Goal: Book appointment/travel/reservation

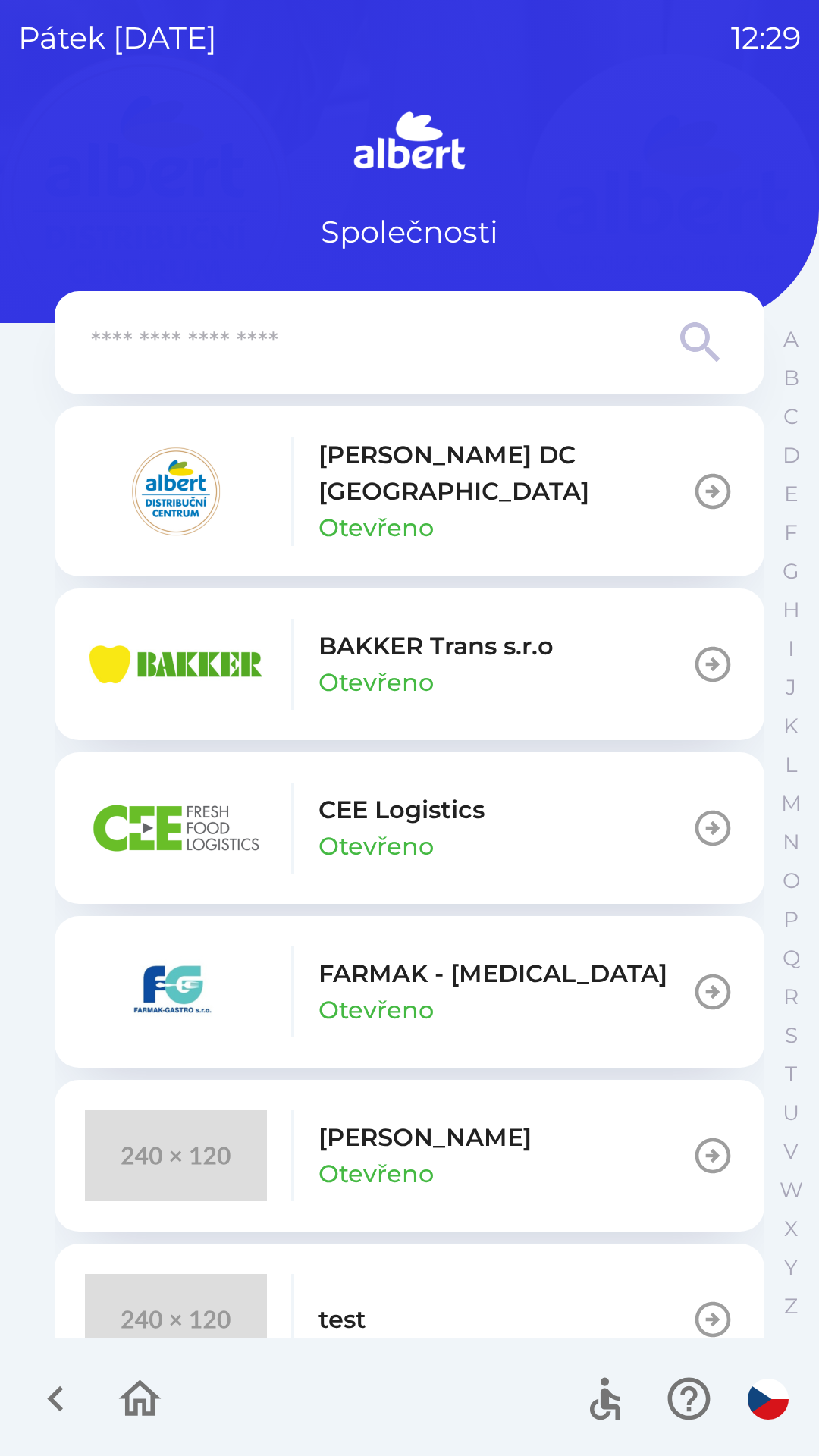
click at [412, 510] on p "Otevřeno" at bounding box center [376, 528] width 115 height 36
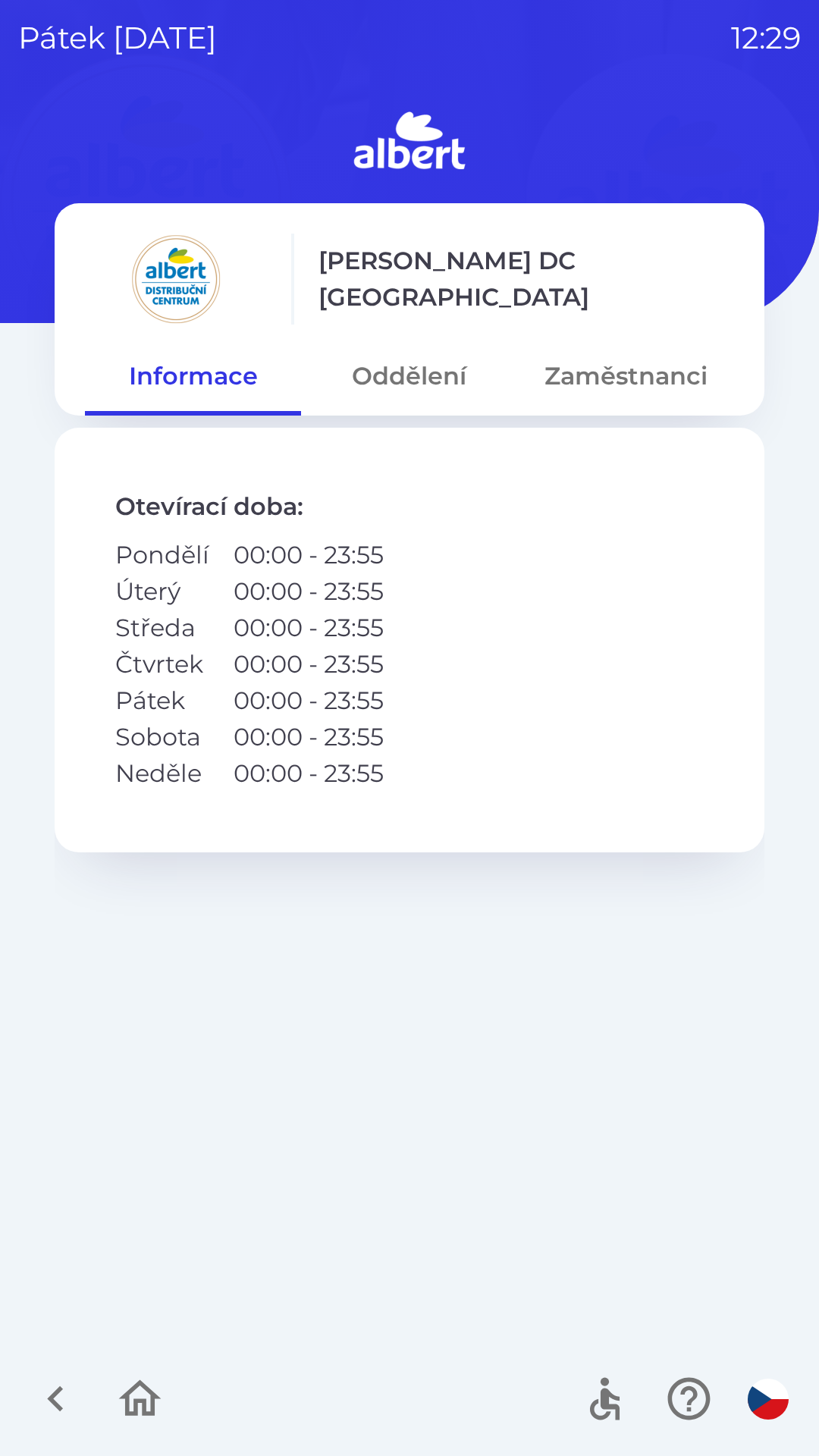
click at [405, 373] on button "Oddělení" at bounding box center [409, 376] width 216 height 54
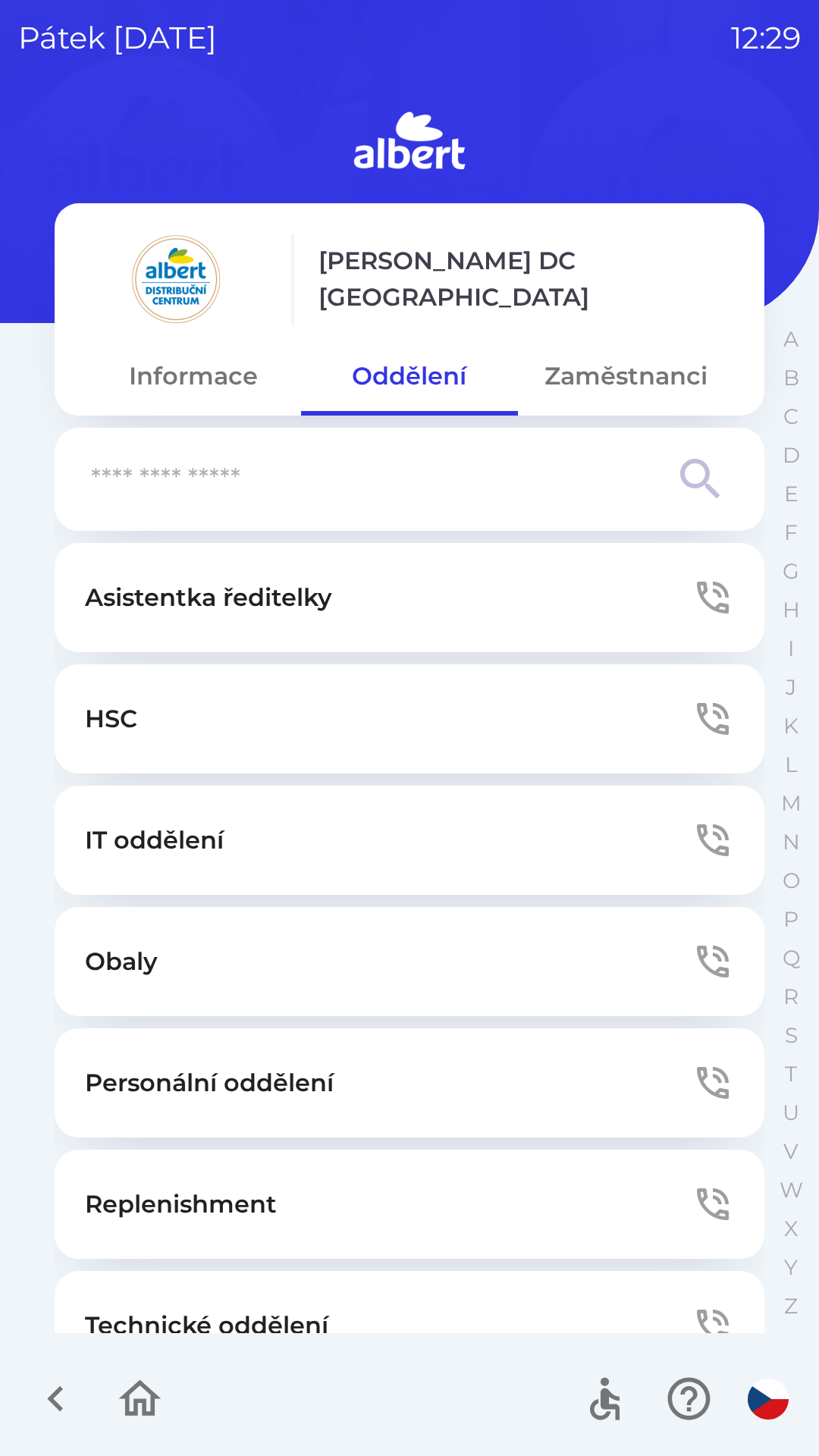
click at [295, 1315] on p "Technické oddělení" at bounding box center [206, 1325] width 244 height 36
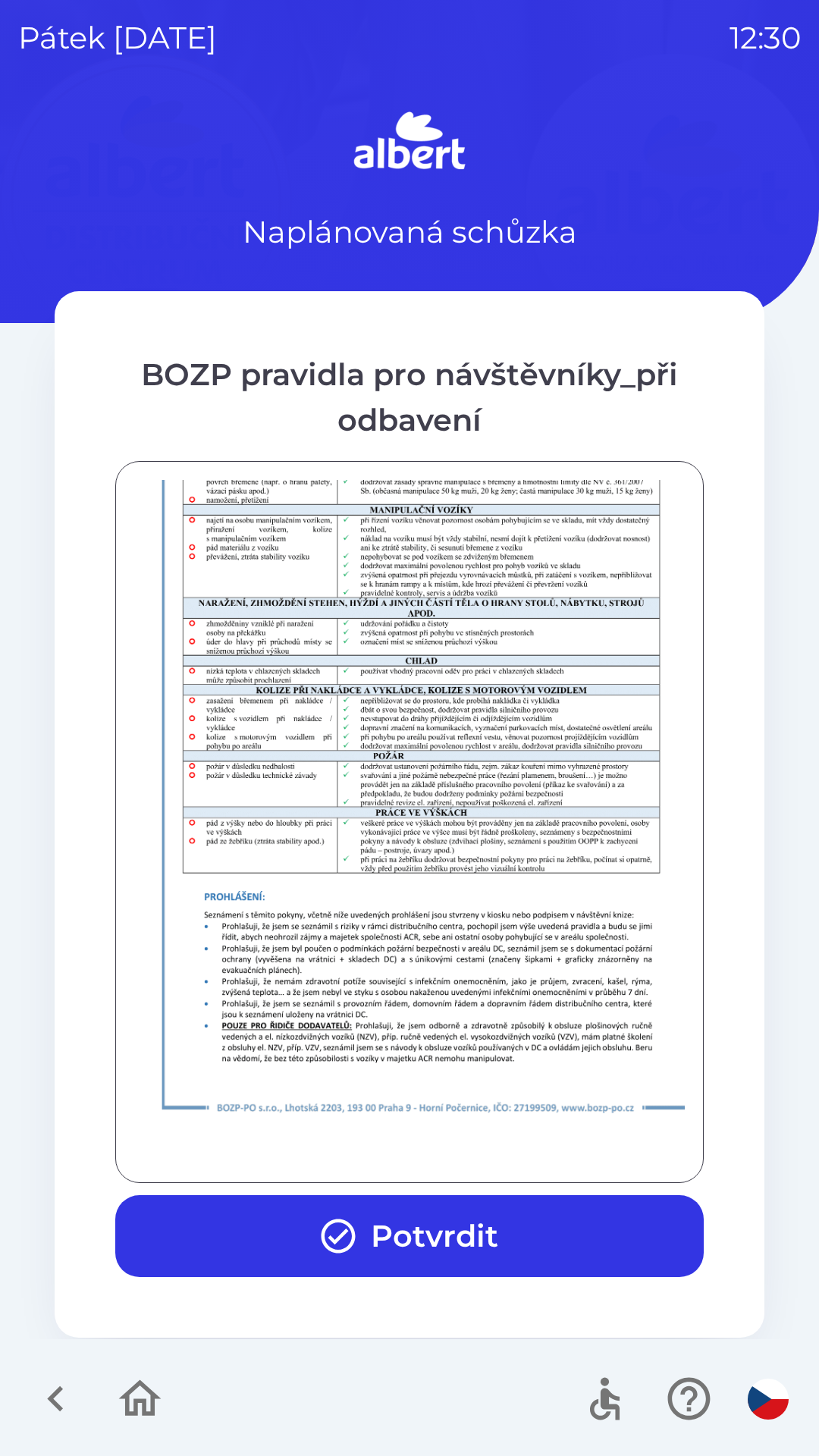
scroll to position [1064, 0]
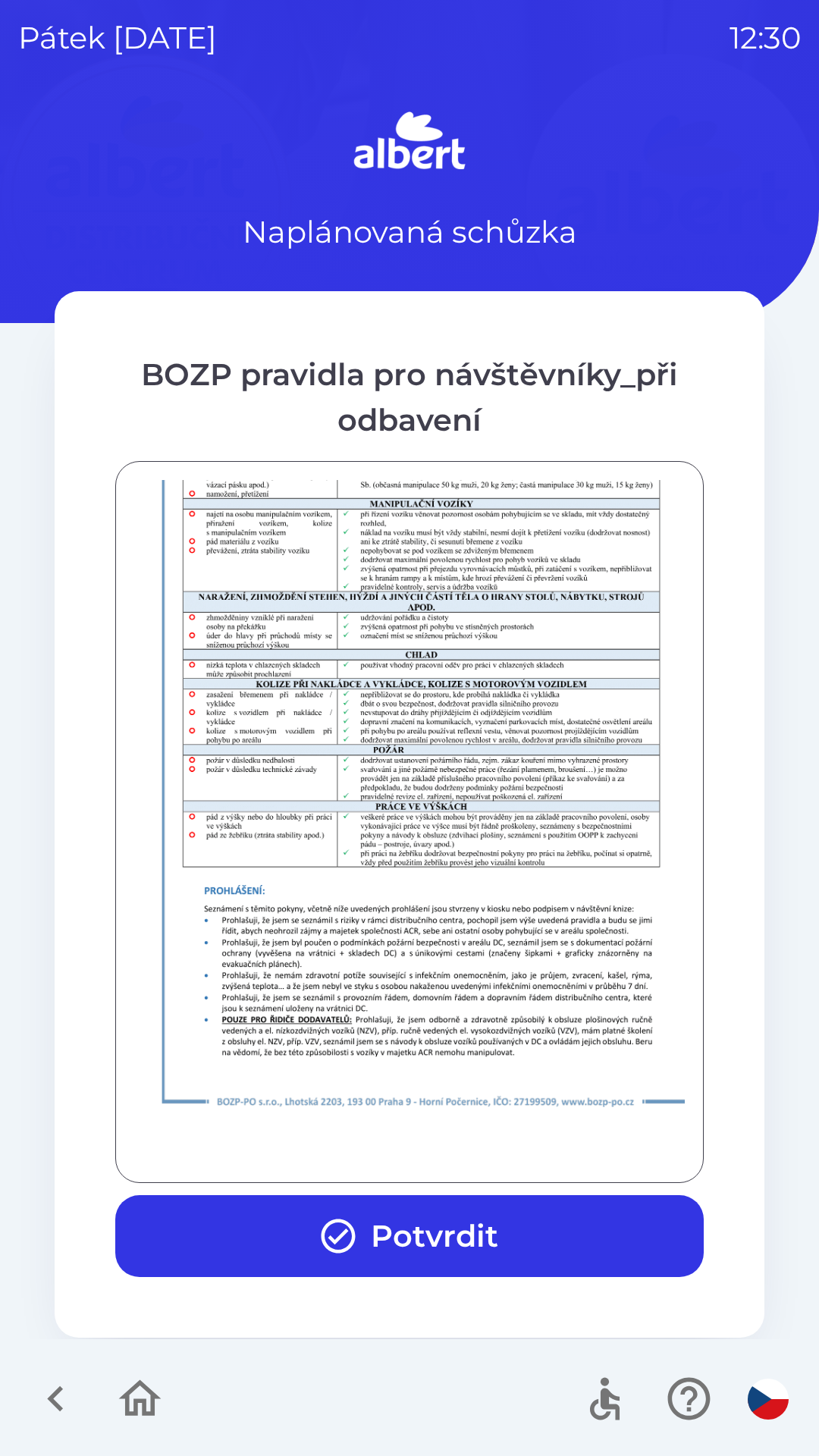
click at [402, 1219] on button "Potvrdit" at bounding box center [410, 1236] width 589 height 82
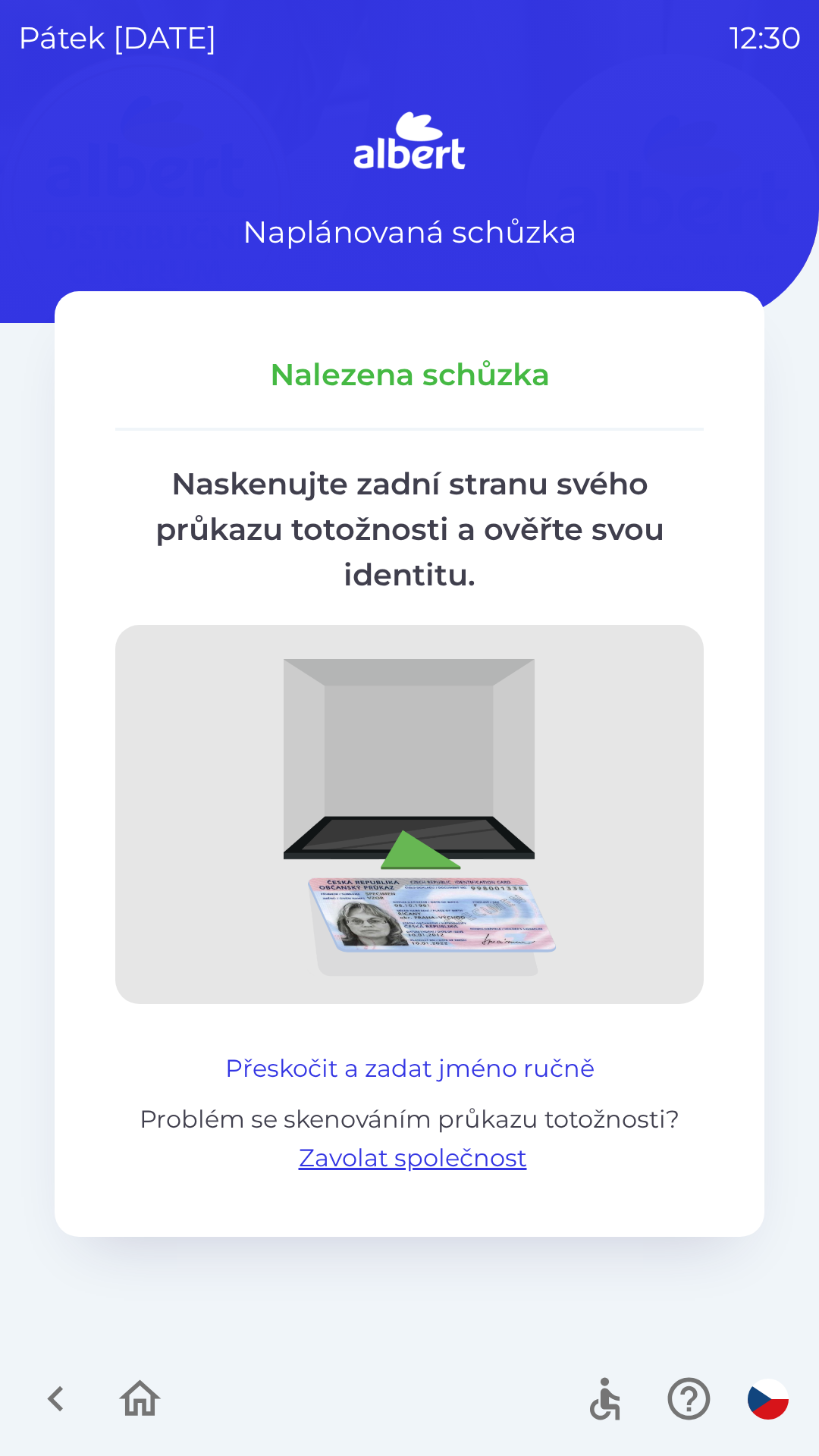
click at [413, 1056] on button "Přeskočit a zadat jméno ručně" at bounding box center [410, 1068] width 382 height 36
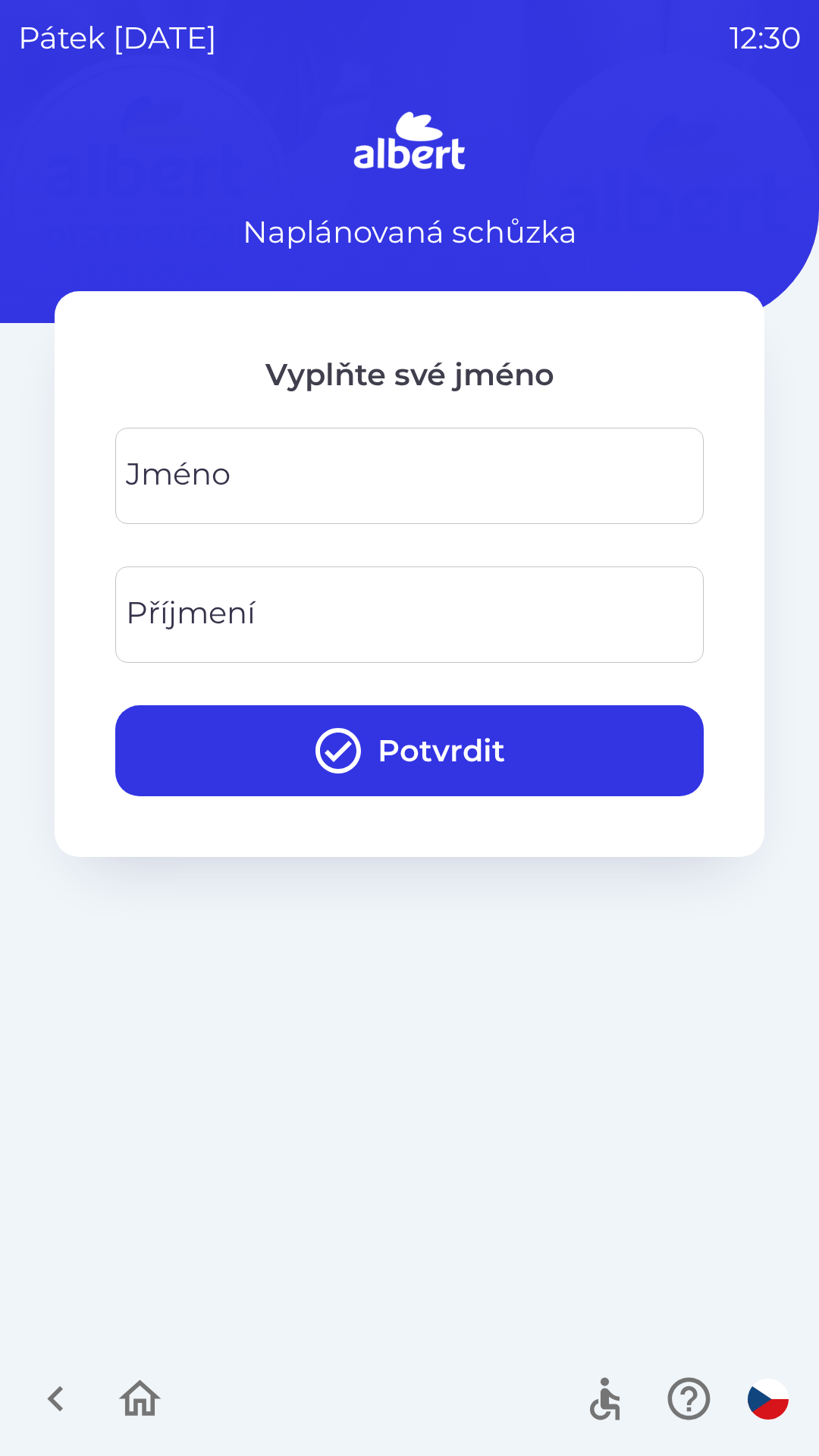
click at [388, 489] on input "Jméno" at bounding box center [410, 475] width 553 height 60
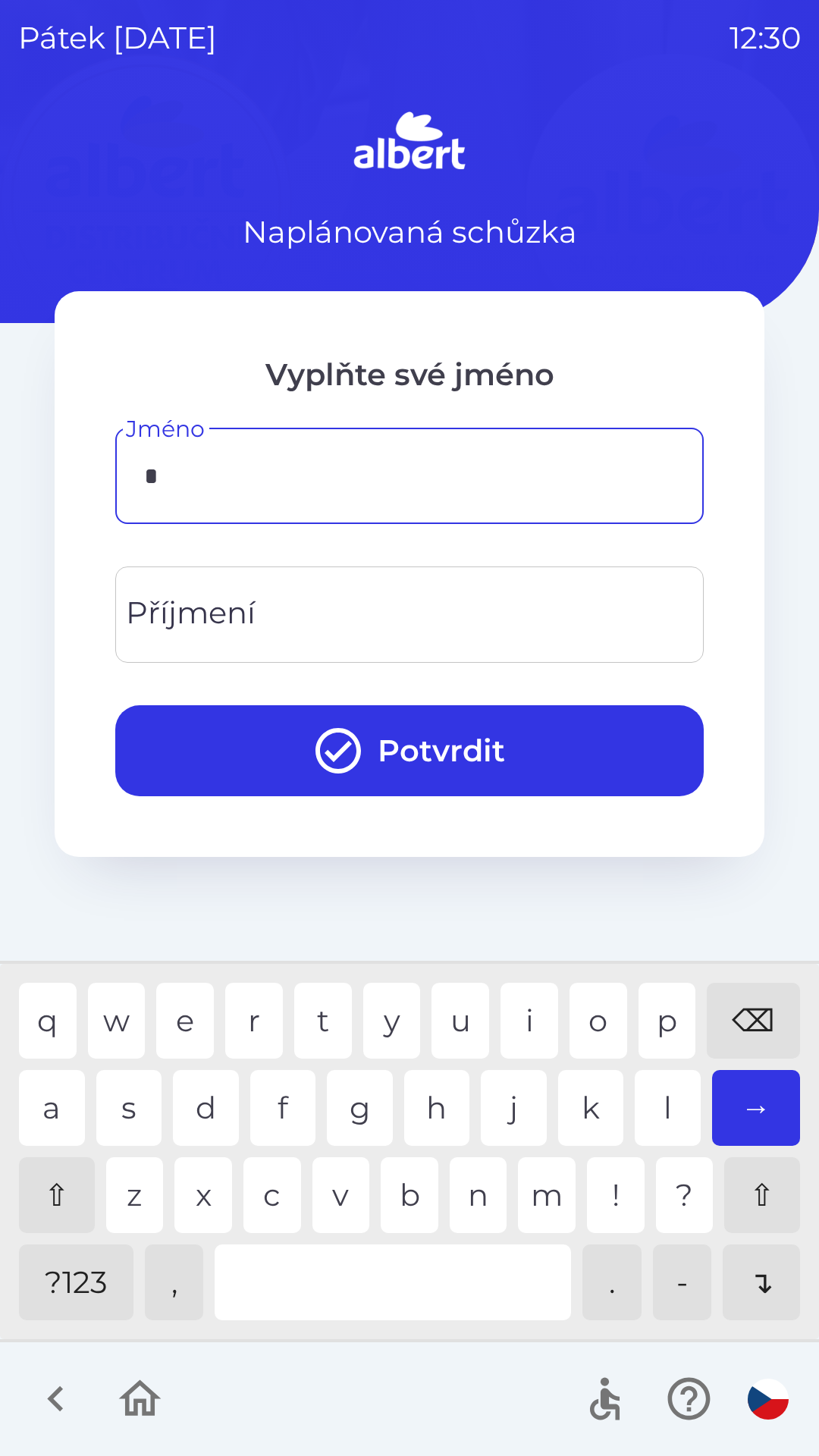
click at [657, 1111] on div "l" at bounding box center [668, 1108] width 66 height 76
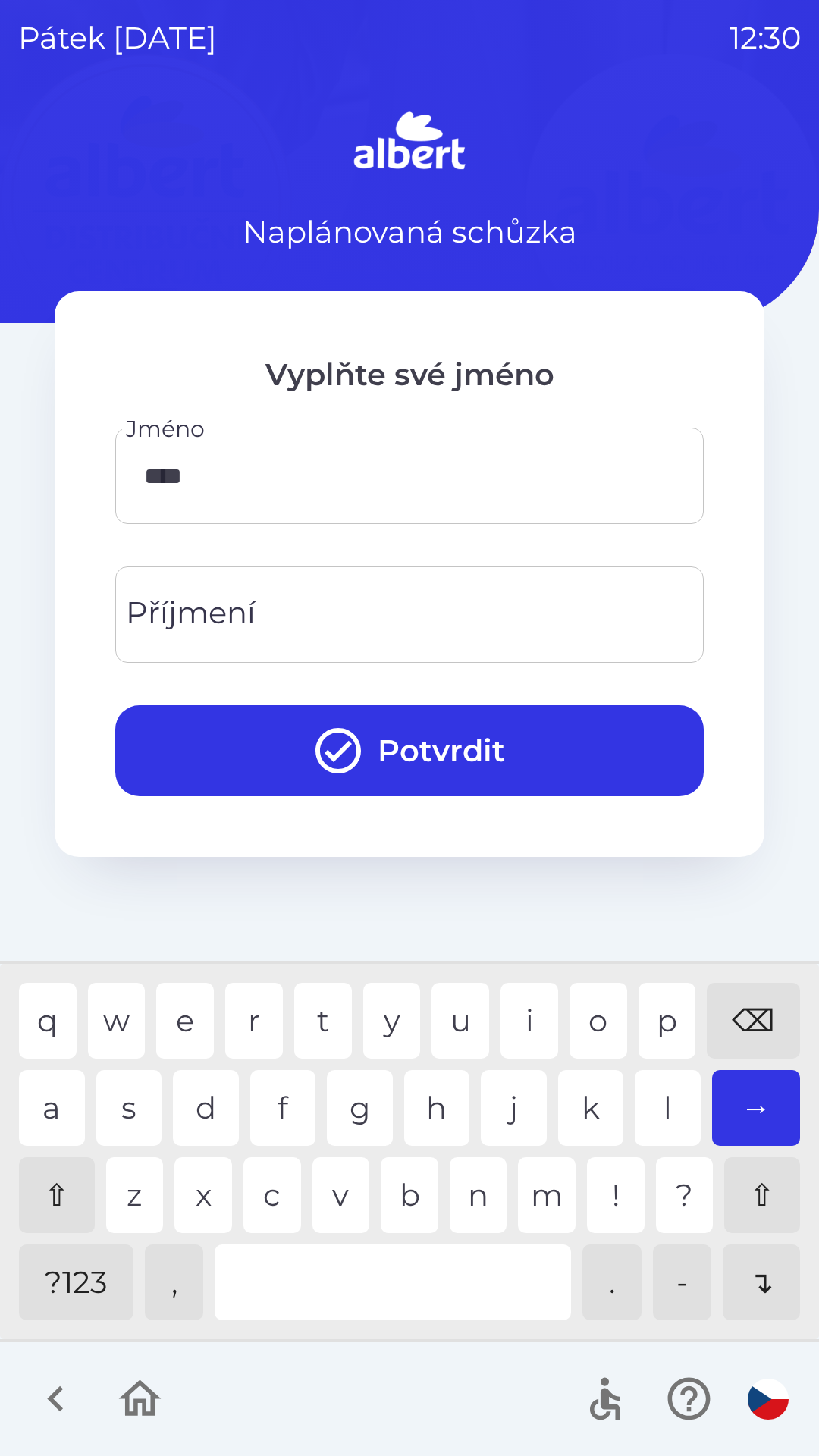
click at [79, 1114] on div "a" at bounding box center [51, 1108] width 66 height 76
type input "*****"
click at [295, 602] on input "Příjmení" at bounding box center [410, 615] width 553 height 60
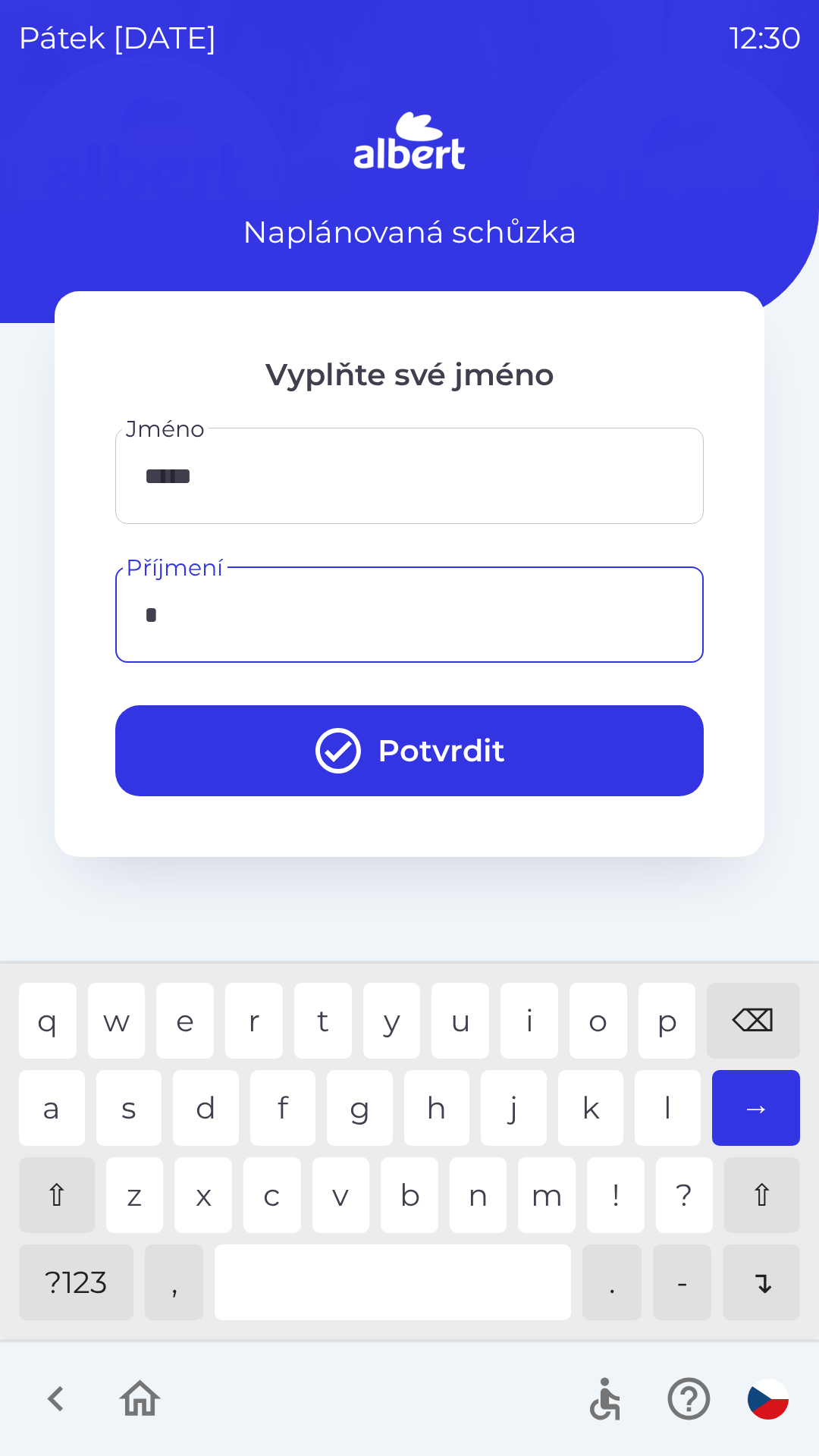
click at [324, 1205] on div "v" at bounding box center [341, 1195] width 57 height 76
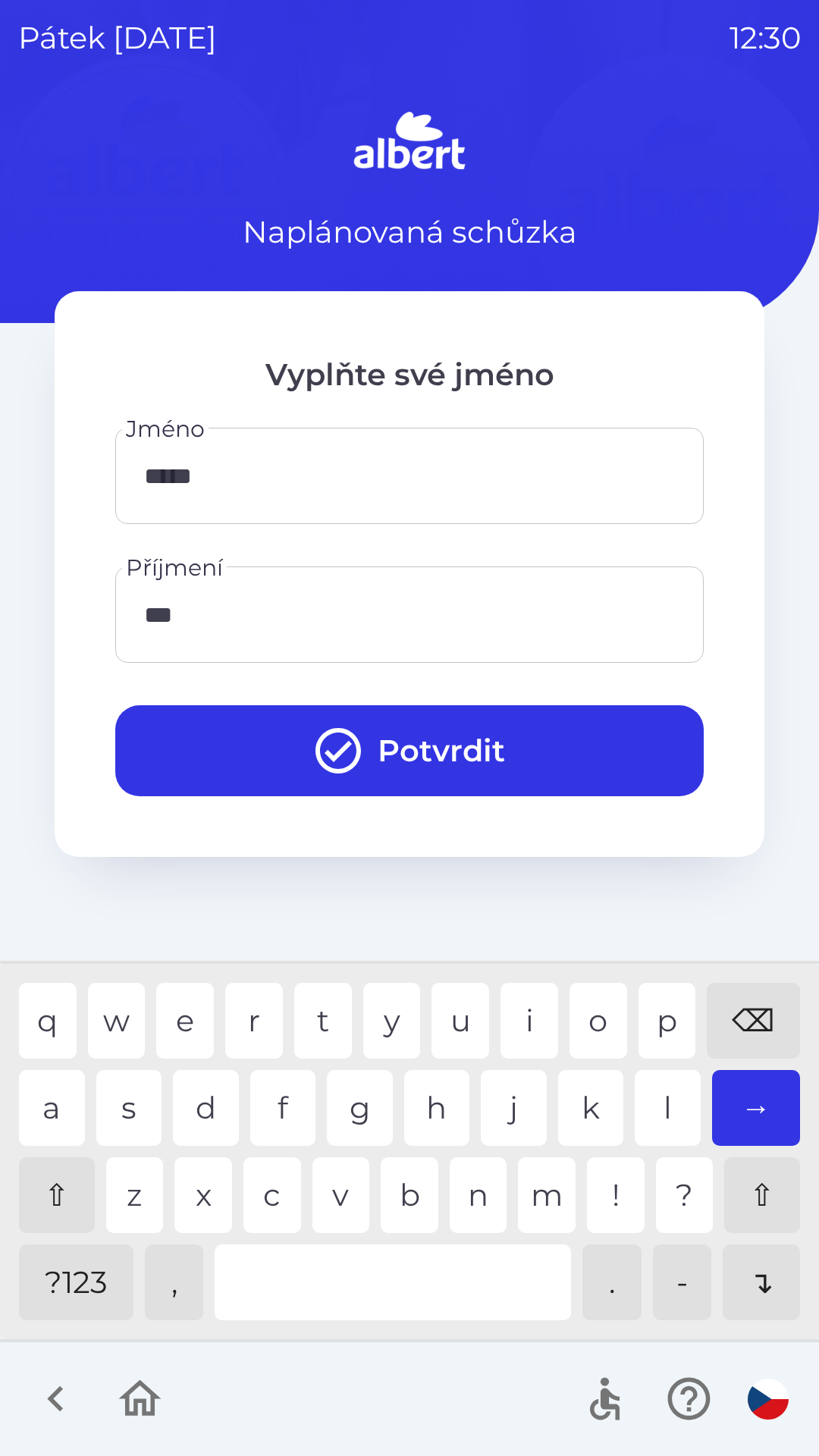
click at [674, 1117] on div "l" at bounding box center [668, 1108] width 66 height 76
type input "*******"
click at [619, 762] on button "Potvrdit" at bounding box center [410, 751] width 589 height 91
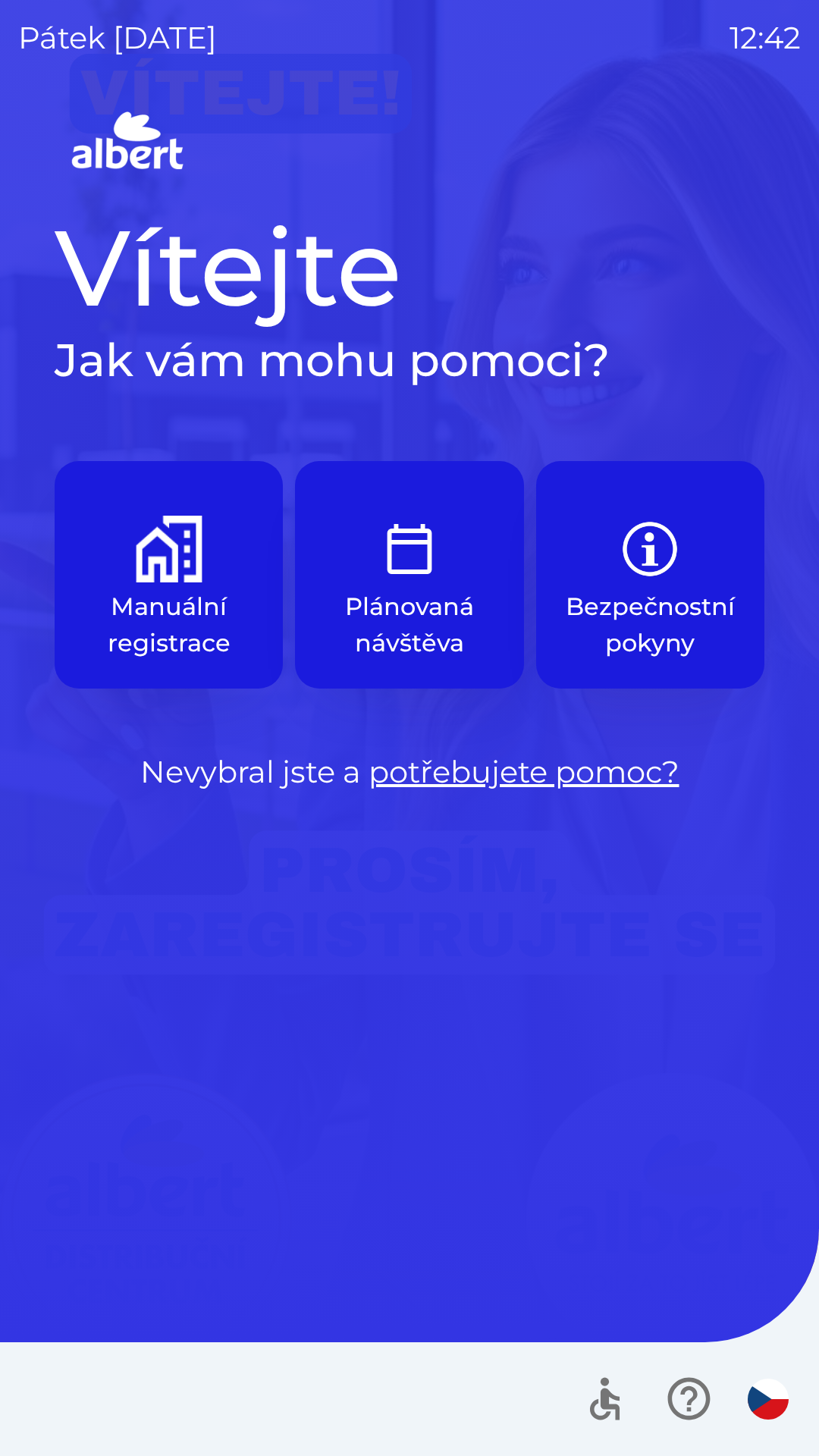
click at [426, 569] on img "button" at bounding box center [410, 549] width 67 height 67
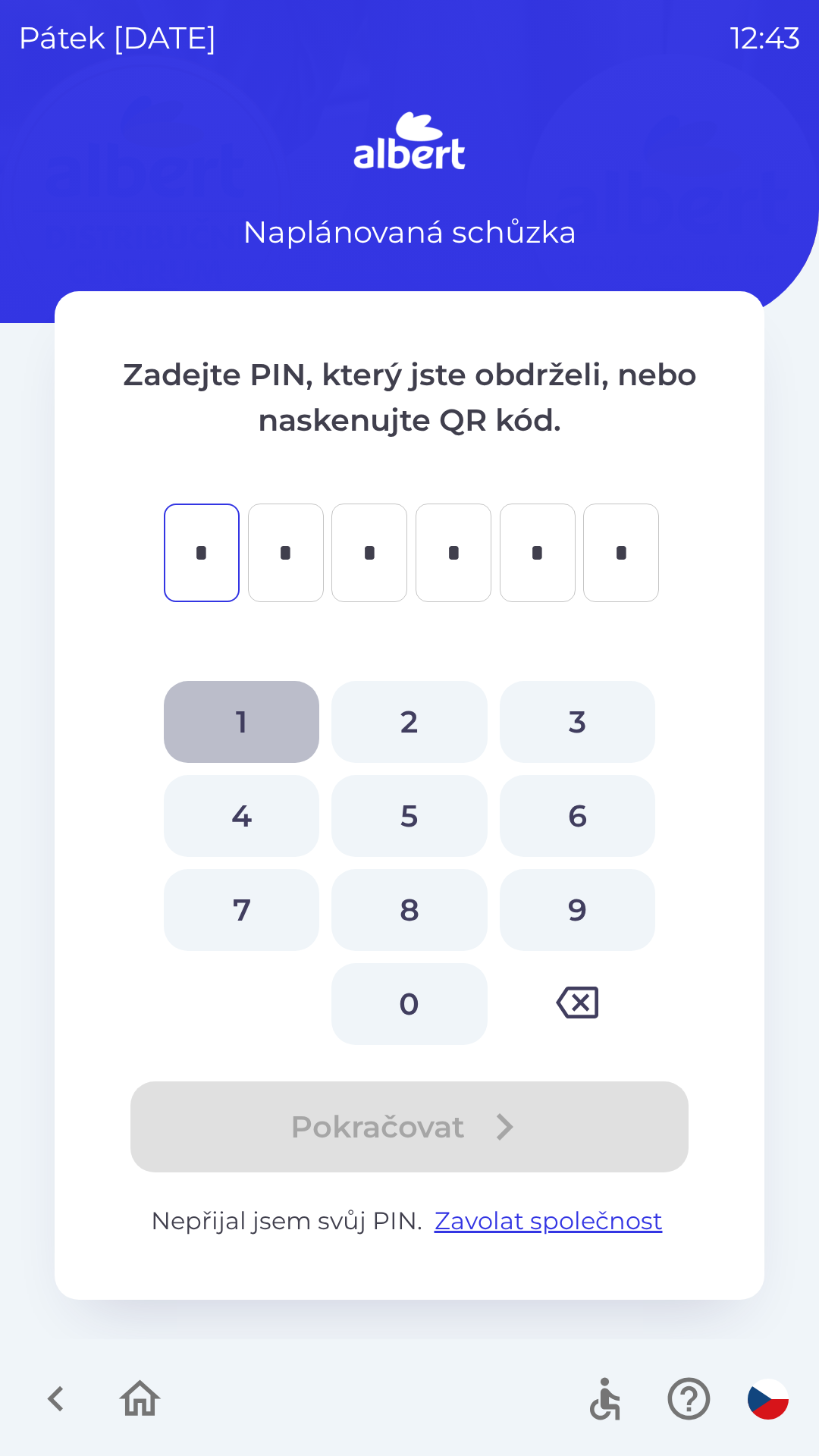
click at [249, 722] on button "1" at bounding box center [242, 721] width 156 height 82
type input "*"
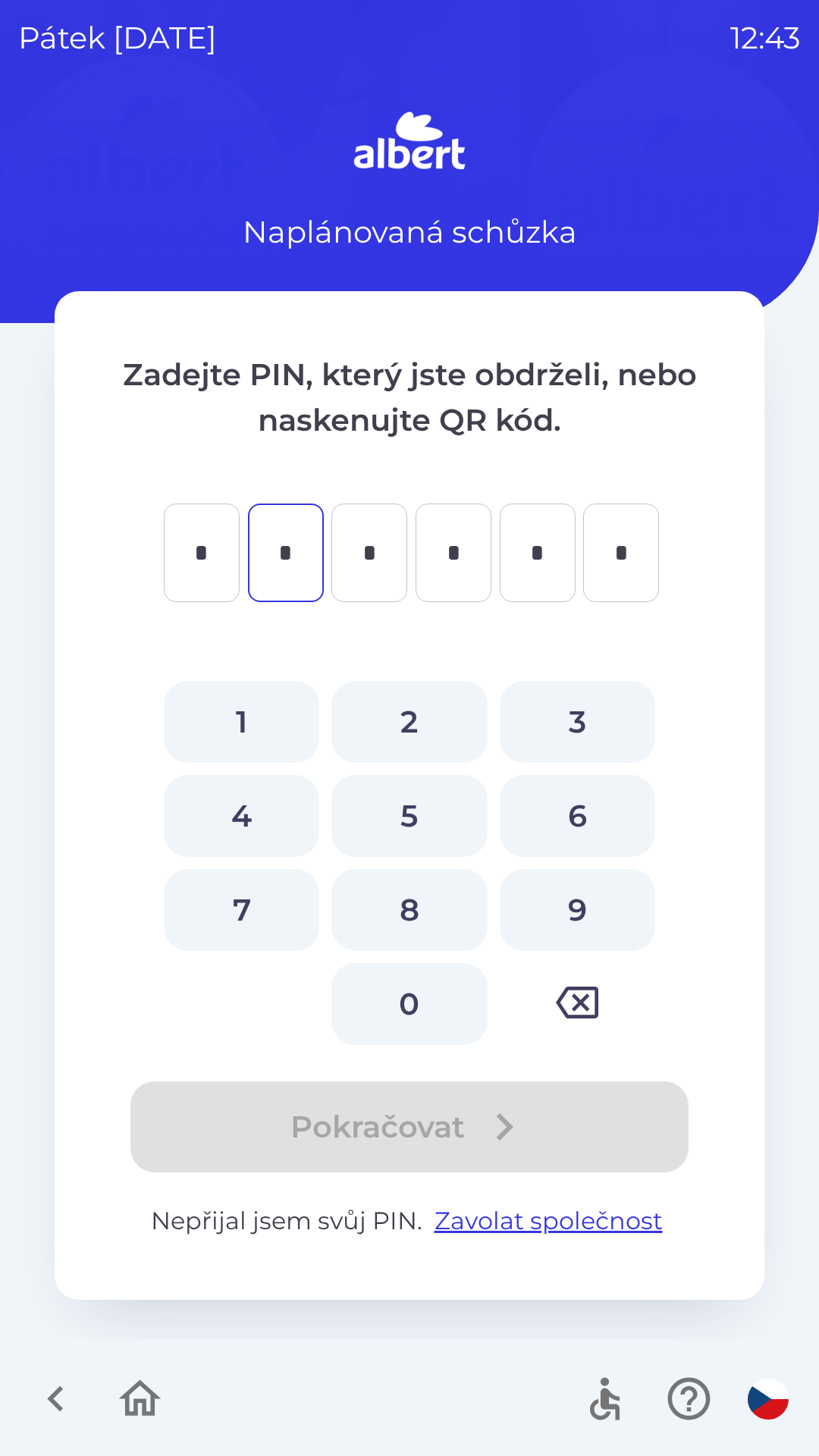
click at [248, 821] on button "4" at bounding box center [242, 816] width 156 height 82
type input "*"
click at [245, 823] on button "4" at bounding box center [242, 816] width 156 height 82
type input "*"
click at [247, 725] on button "1" at bounding box center [242, 721] width 156 height 82
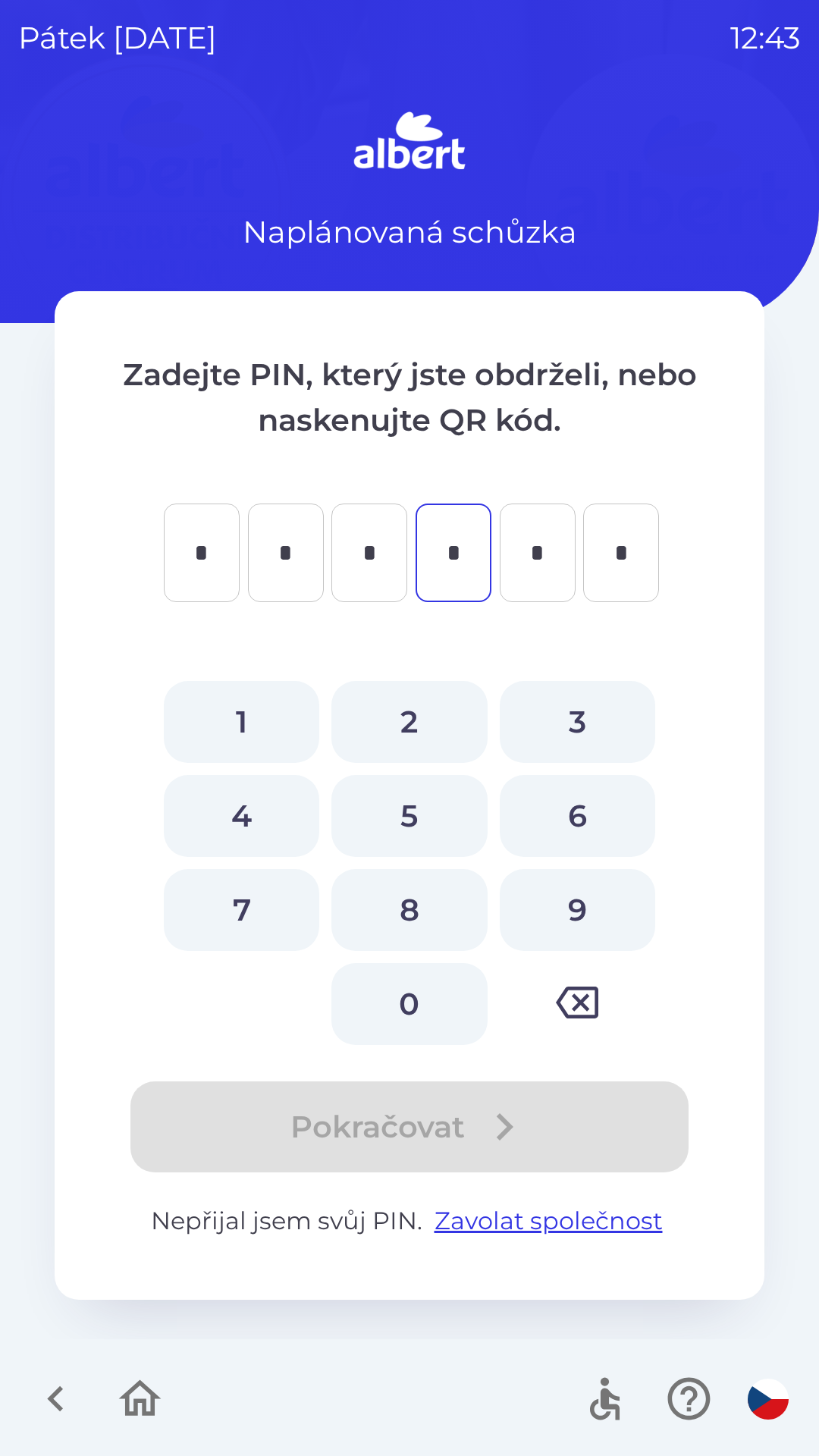
type input "*"
click at [243, 916] on button "7" at bounding box center [242, 910] width 156 height 82
type input "*"
click at [244, 819] on button "4" at bounding box center [242, 816] width 156 height 82
type input "*"
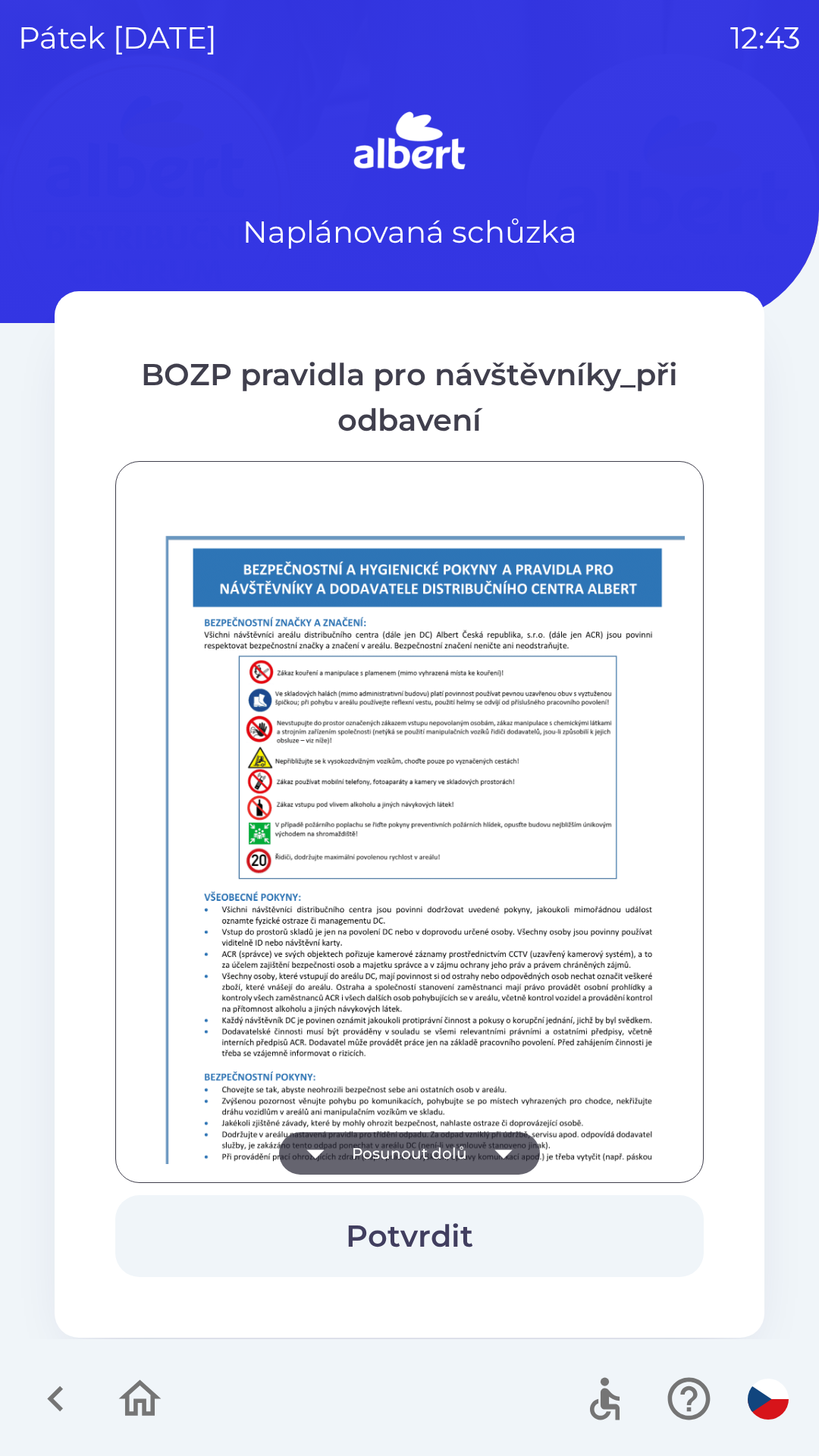
click at [479, 1146] on button "Posunout dolů" at bounding box center [410, 1153] width 261 height 42
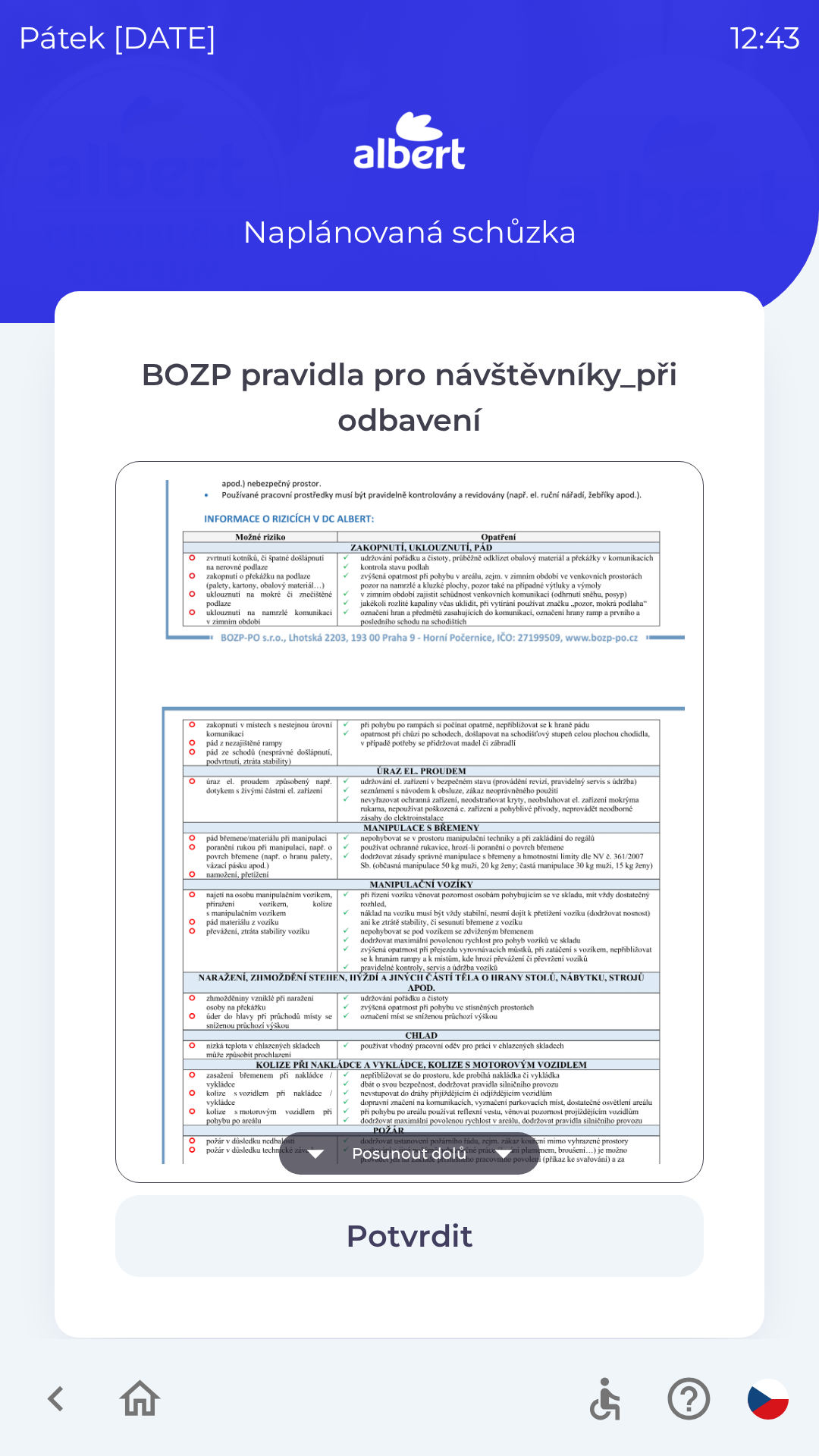
click at [494, 1160] on icon "button" at bounding box center [503, 1153] width 42 height 42
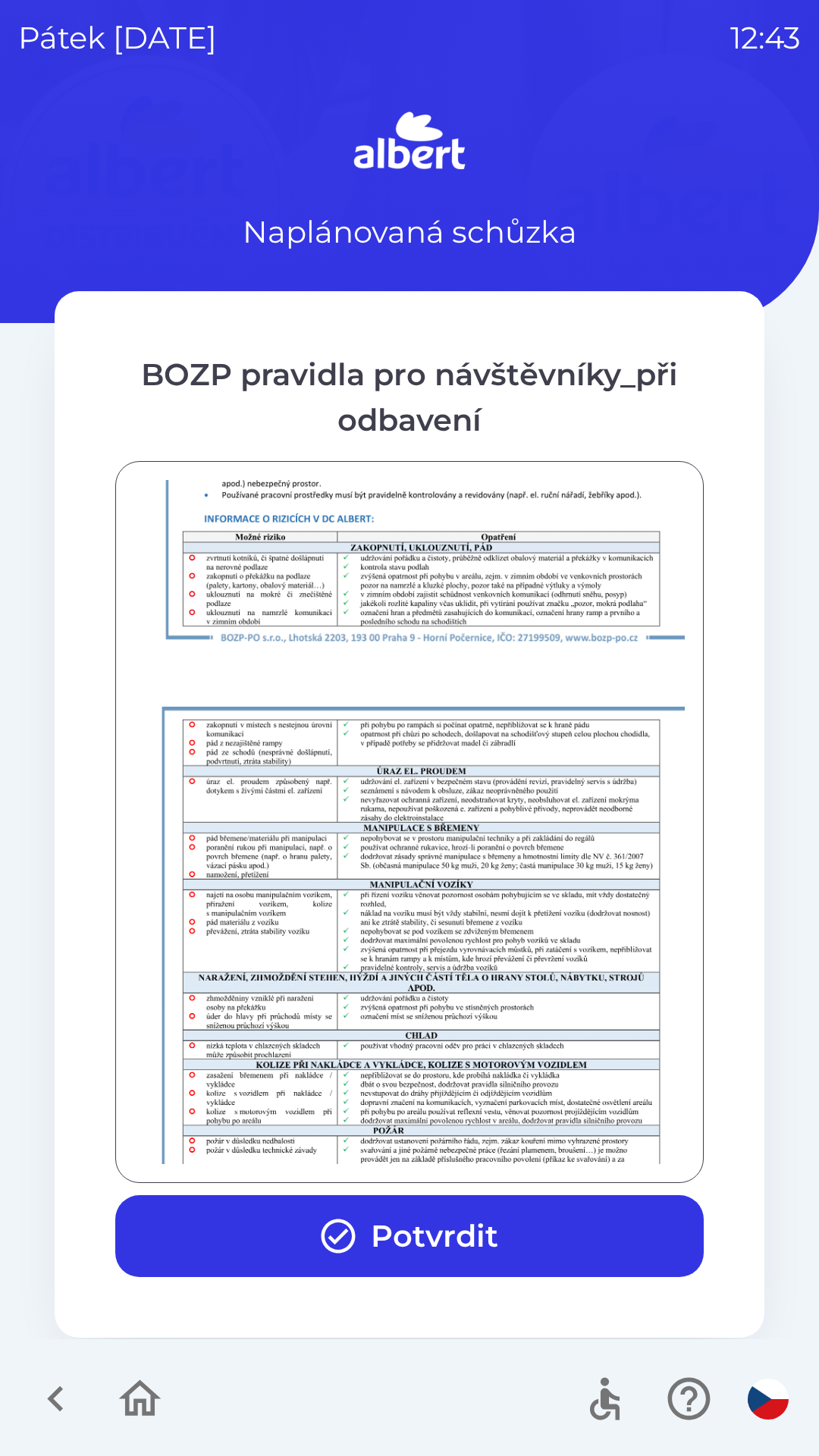
scroll to position [1064, 0]
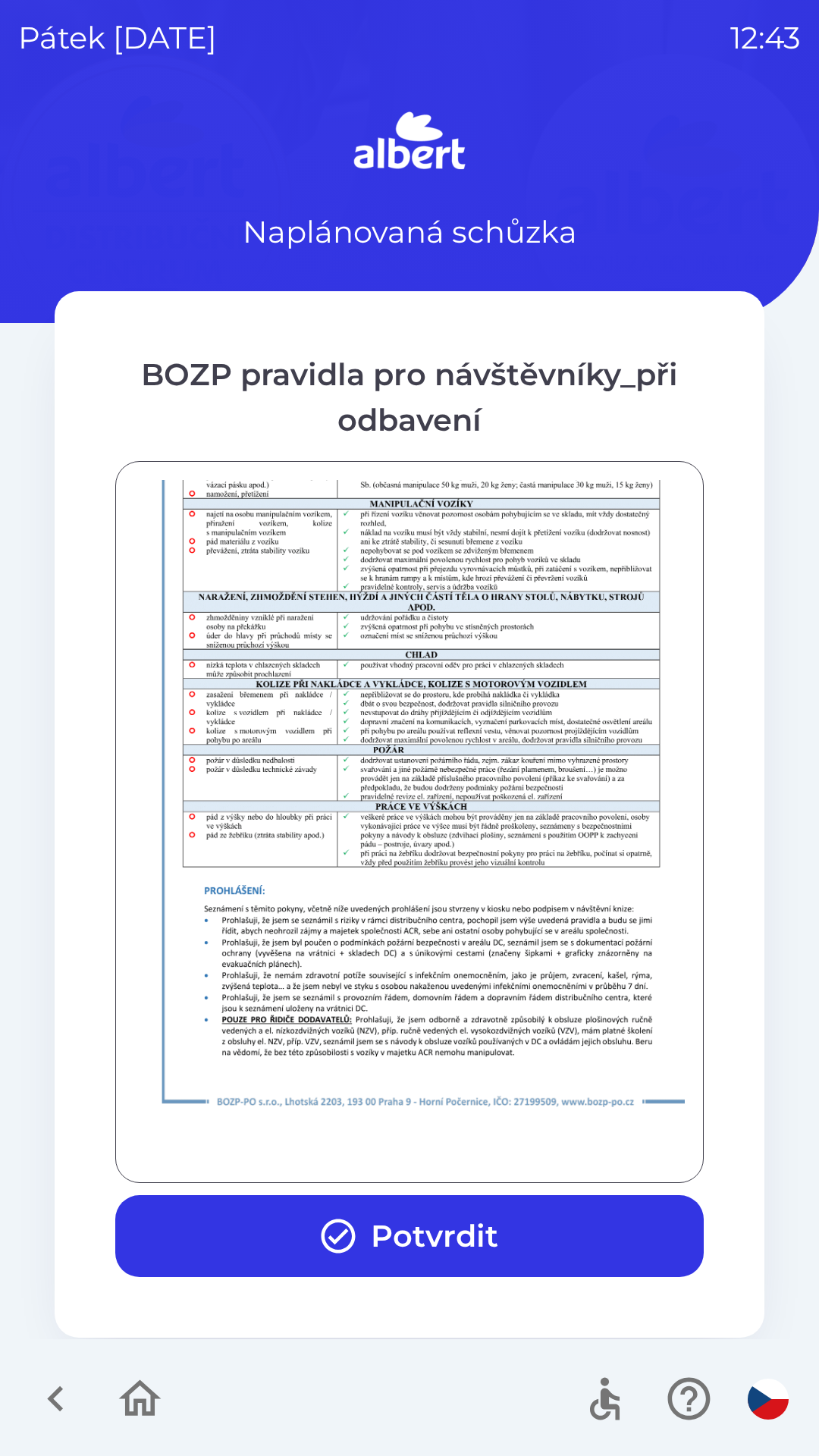
click at [445, 1247] on button "Potvrdit" at bounding box center [410, 1236] width 589 height 82
